Goal: Task Accomplishment & Management: Use online tool/utility

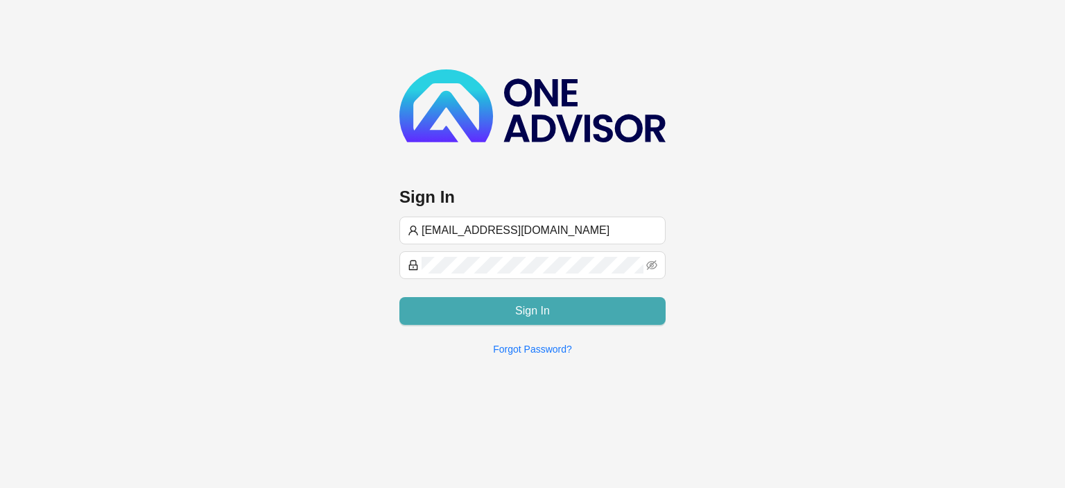
type input "[EMAIL_ADDRESS][DOMAIN_NAME]"
click at [484, 315] on button "Sign In" at bounding box center [533, 311] width 266 height 28
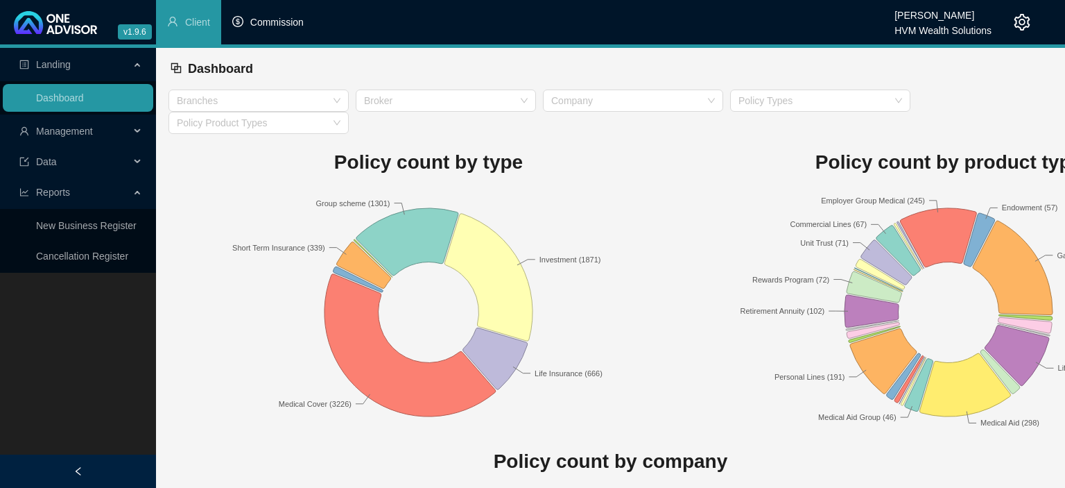
click at [275, 21] on span "Commission" at bounding box center [276, 22] width 53 height 11
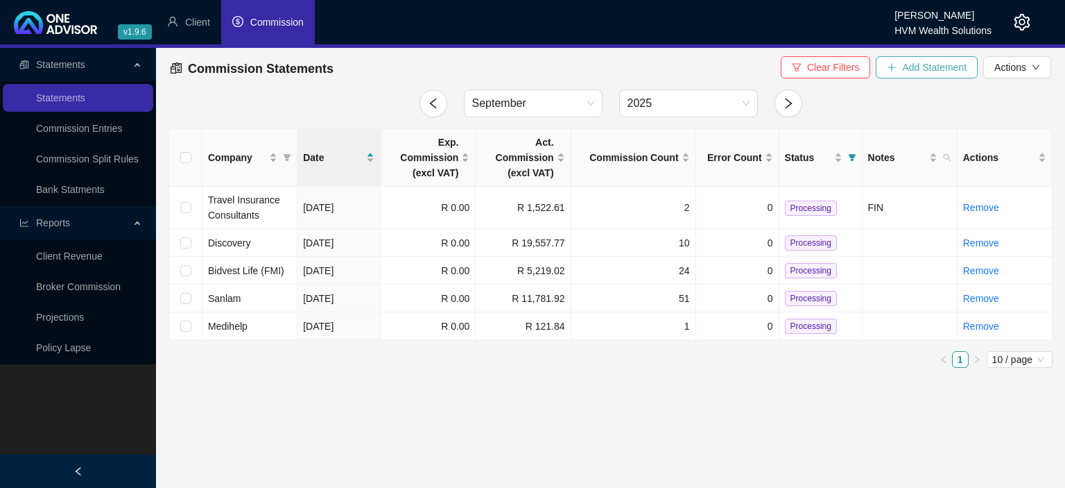
click at [905, 71] on span "Add Statement" at bounding box center [934, 67] width 65 height 15
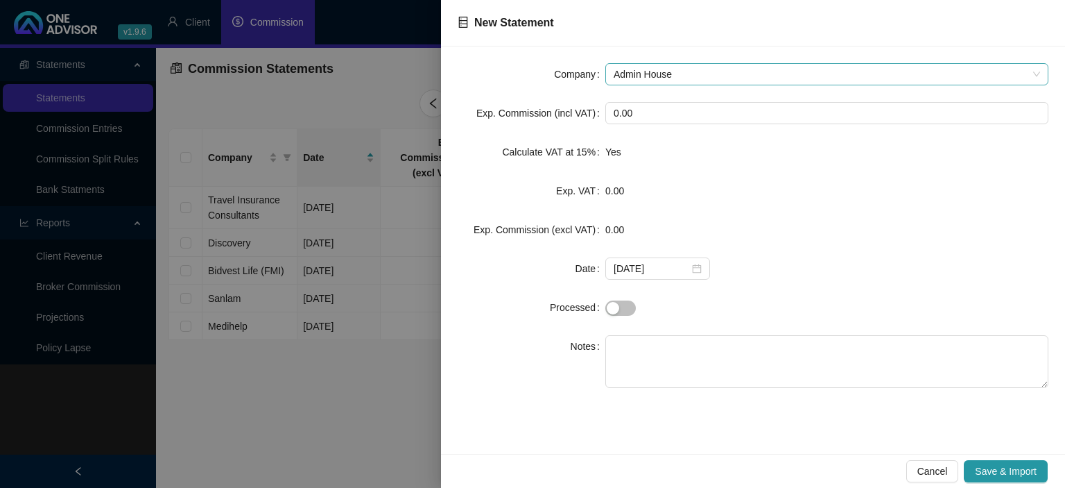
click at [661, 80] on span "Admin House" at bounding box center [827, 74] width 427 height 21
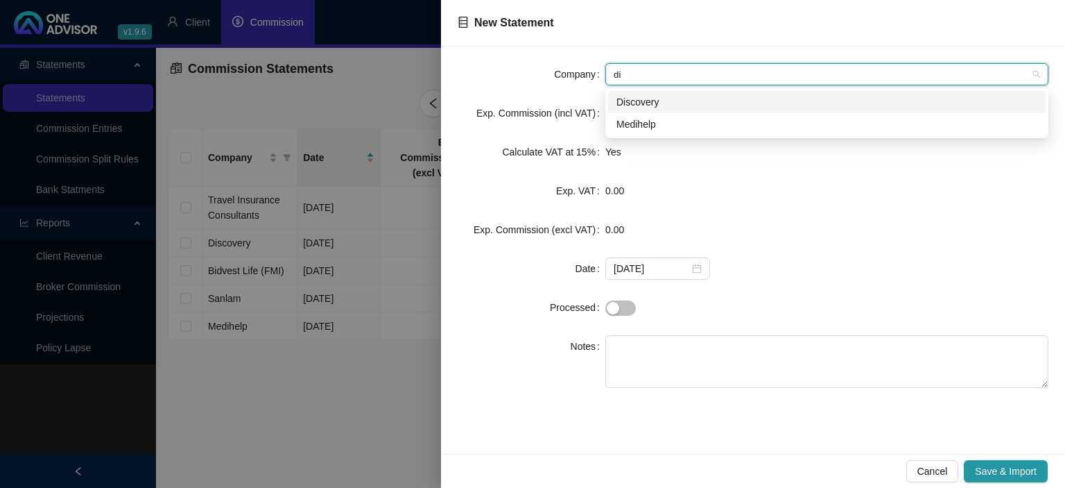
type input "dis"
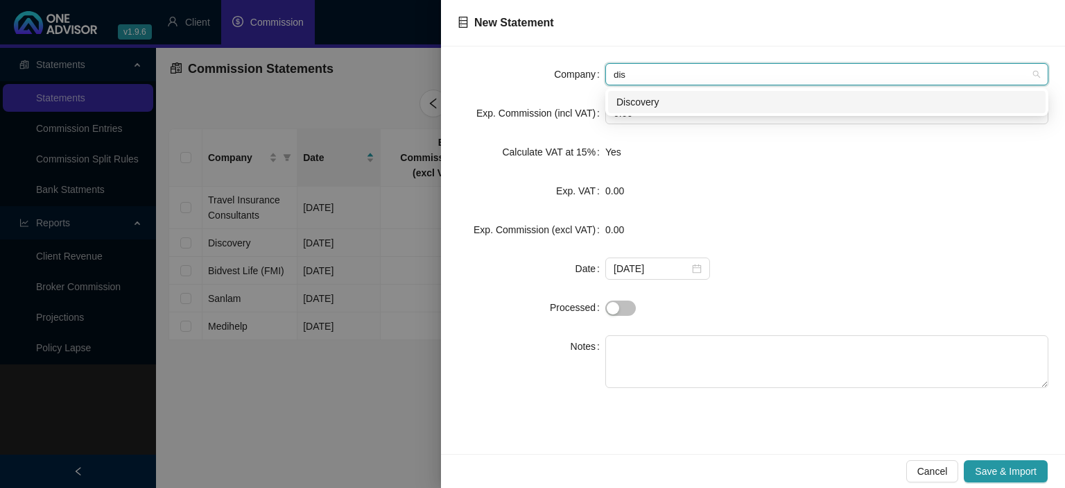
click at [649, 103] on div "Discovery" at bounding box center [827, 101] width 421 height 15
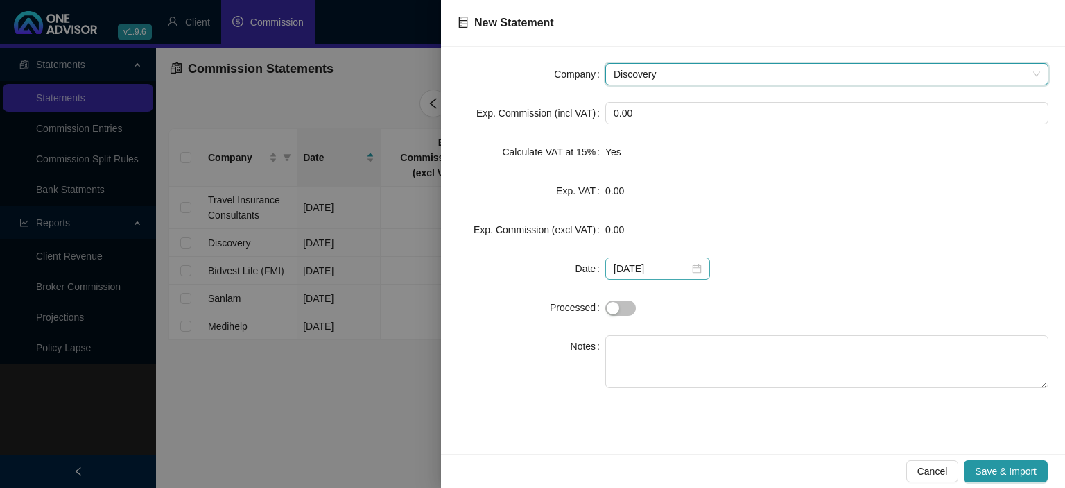
click at [692, 271] on div "[DATE]" at bounding box center [658, 268] width 88 height 15
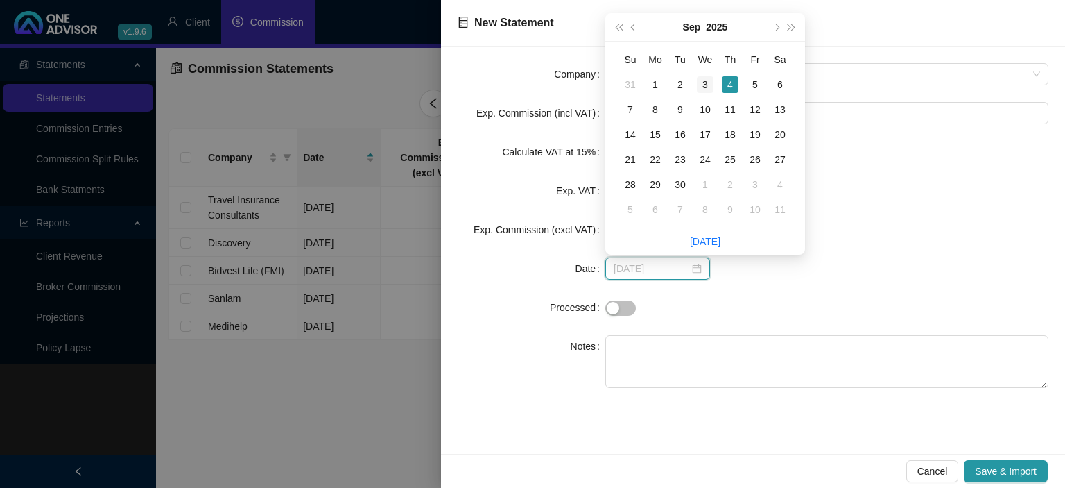
type input "[DATE]"
click at [709, 88] on div "3" at bounding box center [705, 84] width 17 height 17
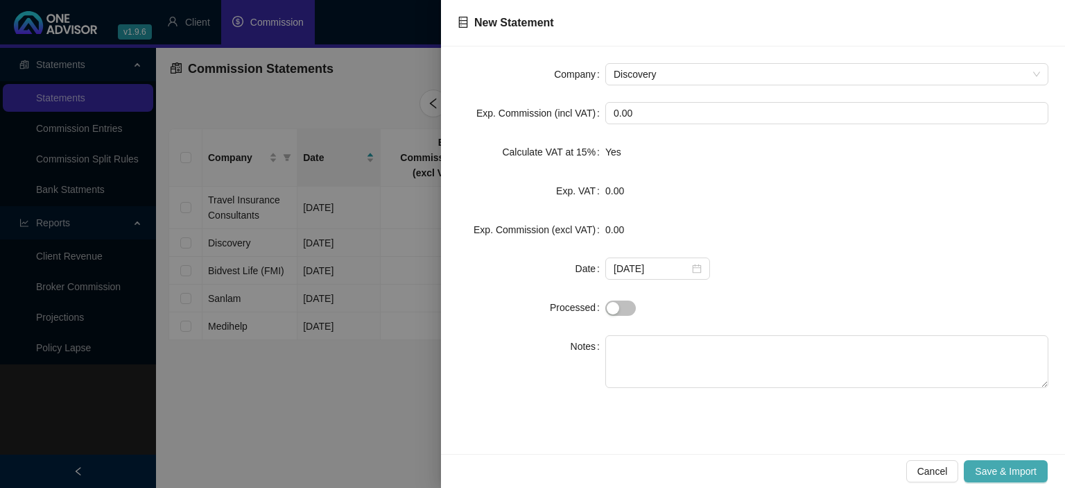
click at [997, 470] on span "Save & Import" at bounding box center [1006, 470] width 62 height 15
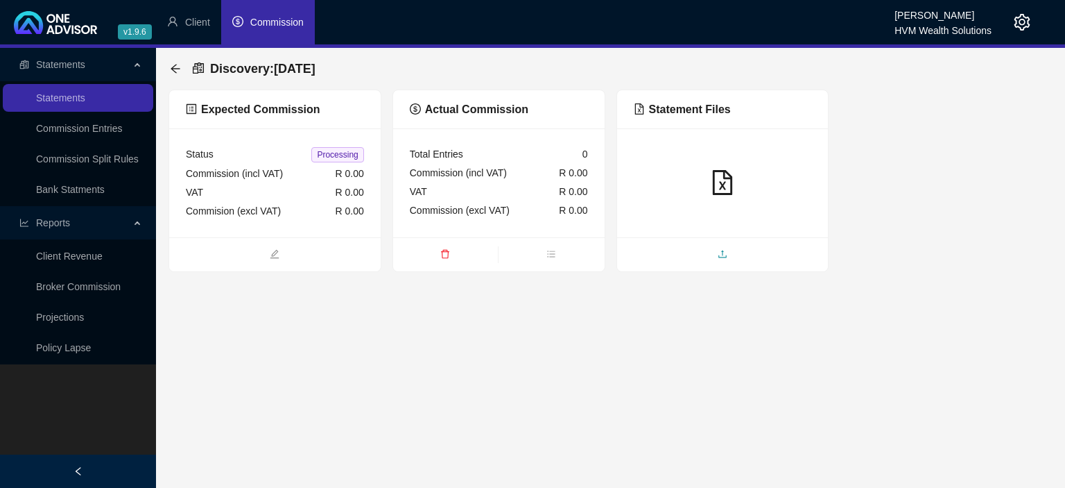
click at [694, 260] on span "upload" at bounding box center [723, 255] width 212 height 15
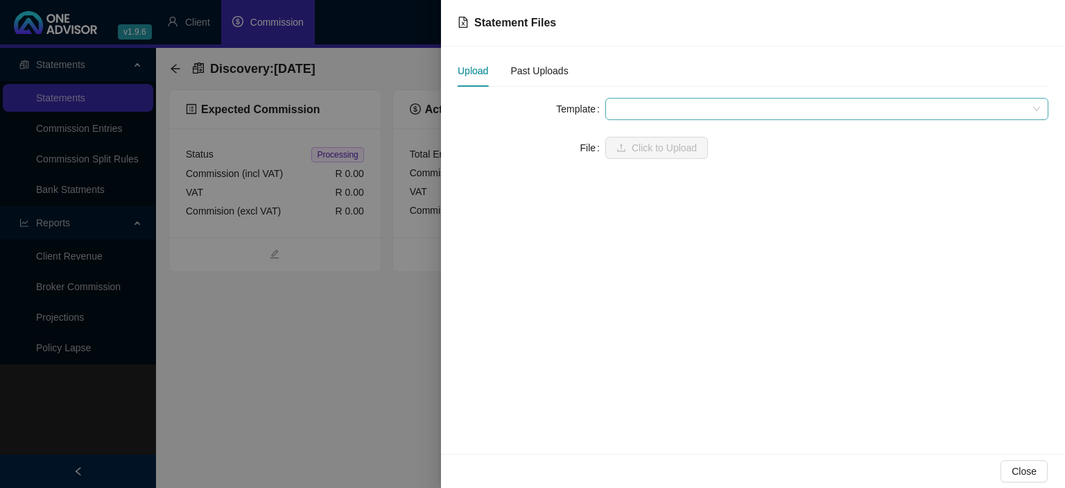
click at [635, 110] on span at bounding box center [827, 108] width 427 height 21
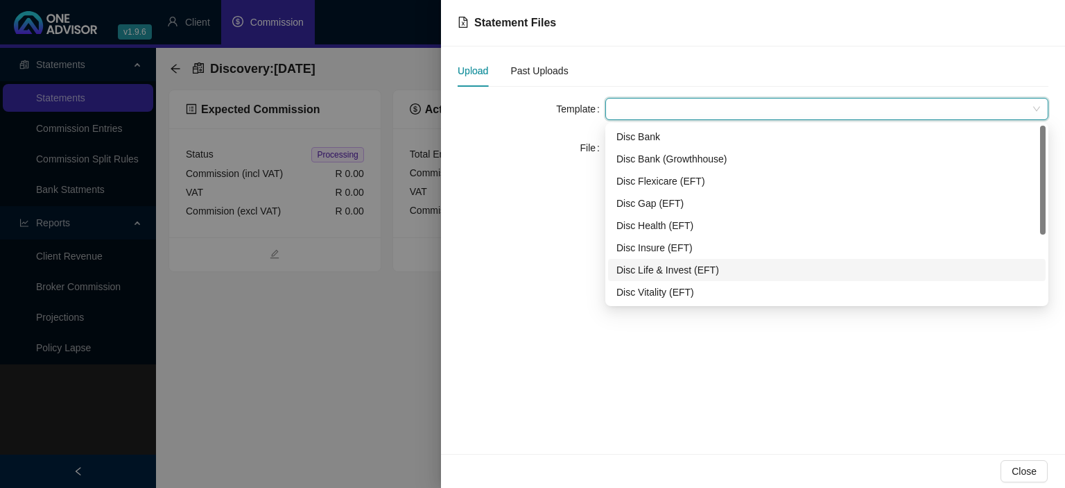
click at [644, 264] on div "Disc Life & Invest (EFT)" at bounding box center [827, 269] width 421 height 15
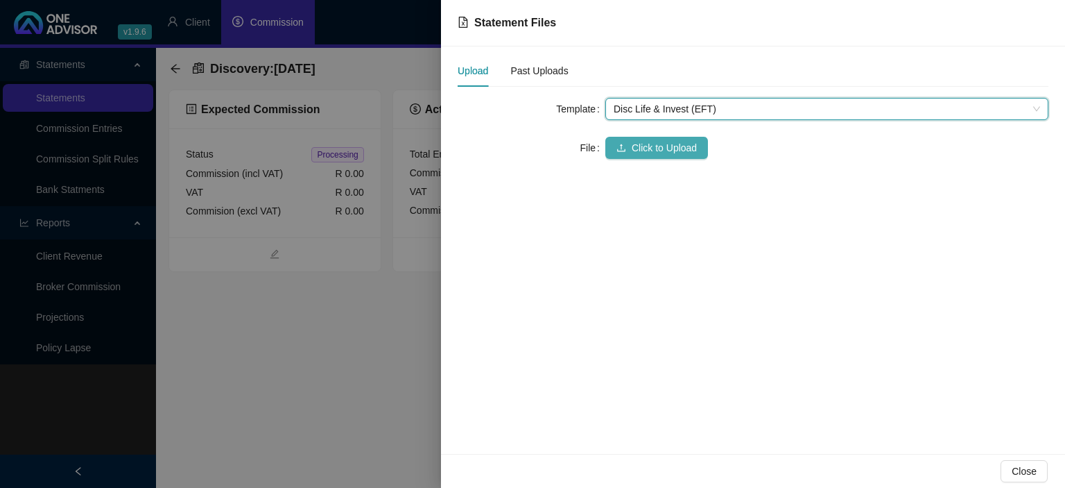
click at [624, 155] on button "Click to Upload" at bounding box center [657, 148] width 103 height 22
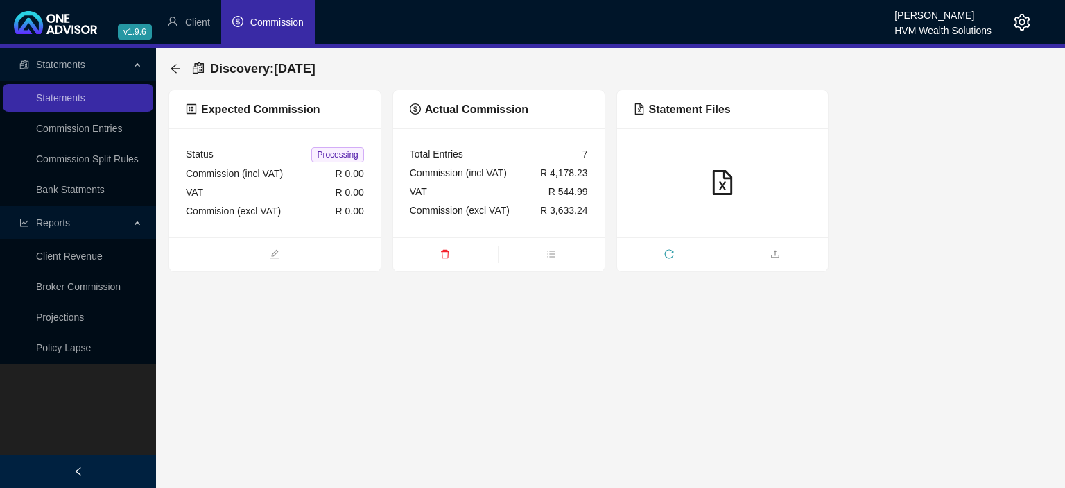
click at [1026, 26] on icon "setting" at bounding box center [1023, 22] width 16 height 17
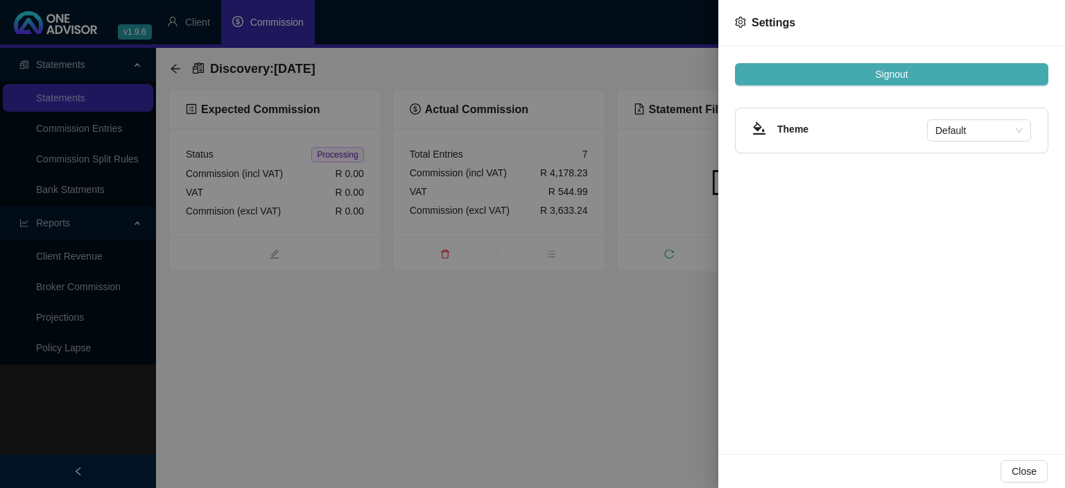
click at [895, 77] on span "Signout" at bounding box center [891, 74] width 33 height 15
